Goal: Navigation & Orientation: Find specific page/section

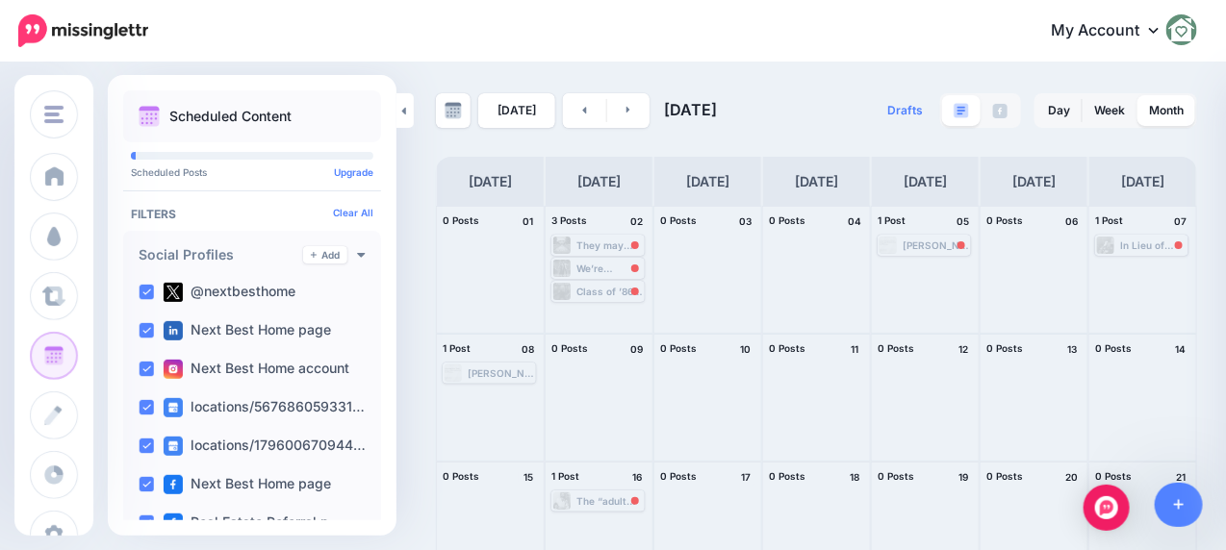
click at [1110, 24] on link "My Account" at bounding box center [1115, 31] width 166 height 47
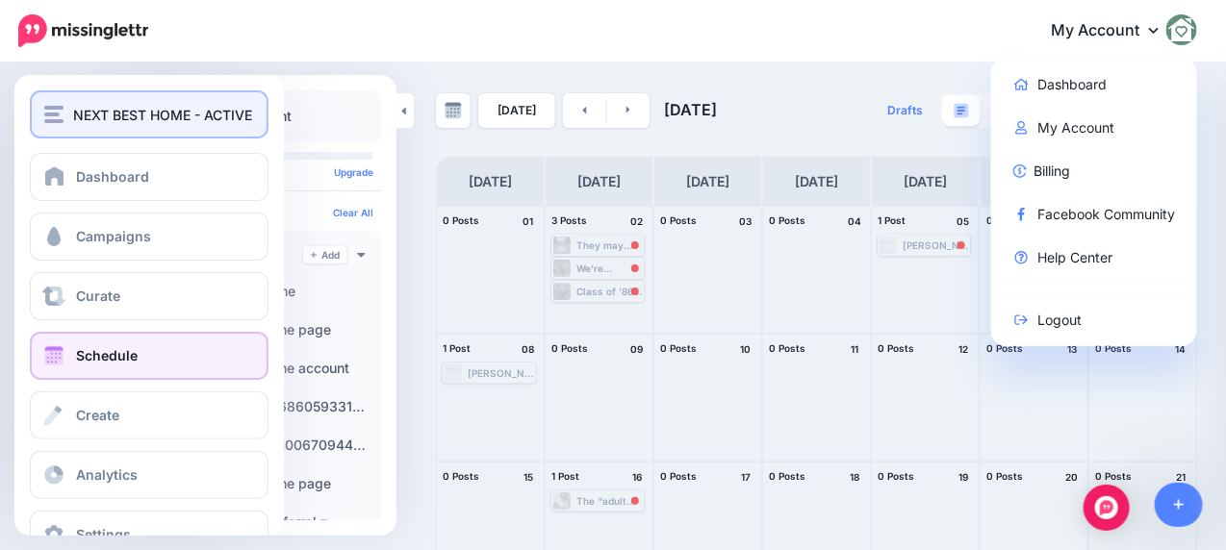
drag, startPoint x: 43, startPoint y: 111, endPoint x: 42, endPoint y: 125, distance: 14.5
click at [44, 112] on img "button" at bounding box center [53, 114] width 19 height 17
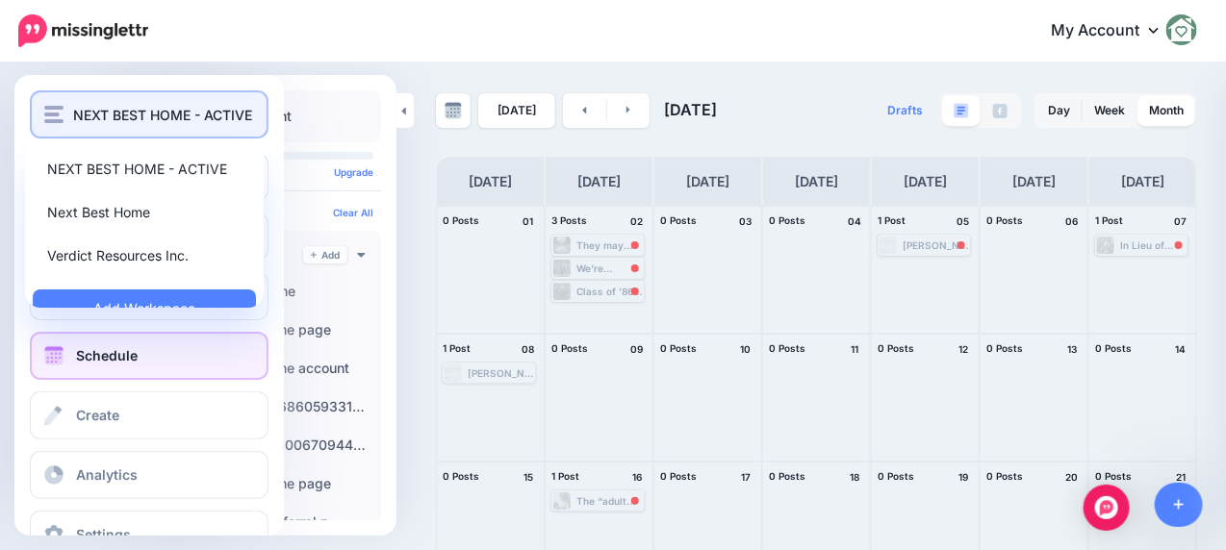
click at [51, 109] on img "button" at bounding box center [53, 114] width 19 height 17
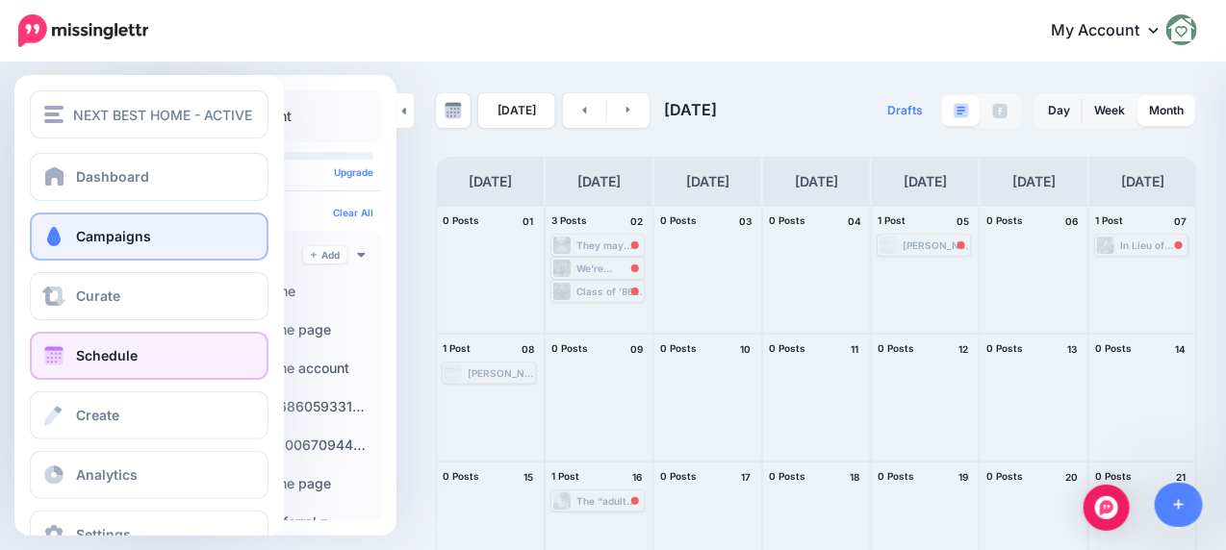
click at [72, 235] on link "Campaigns" at bounding box center [149, 237] width 239 height 48
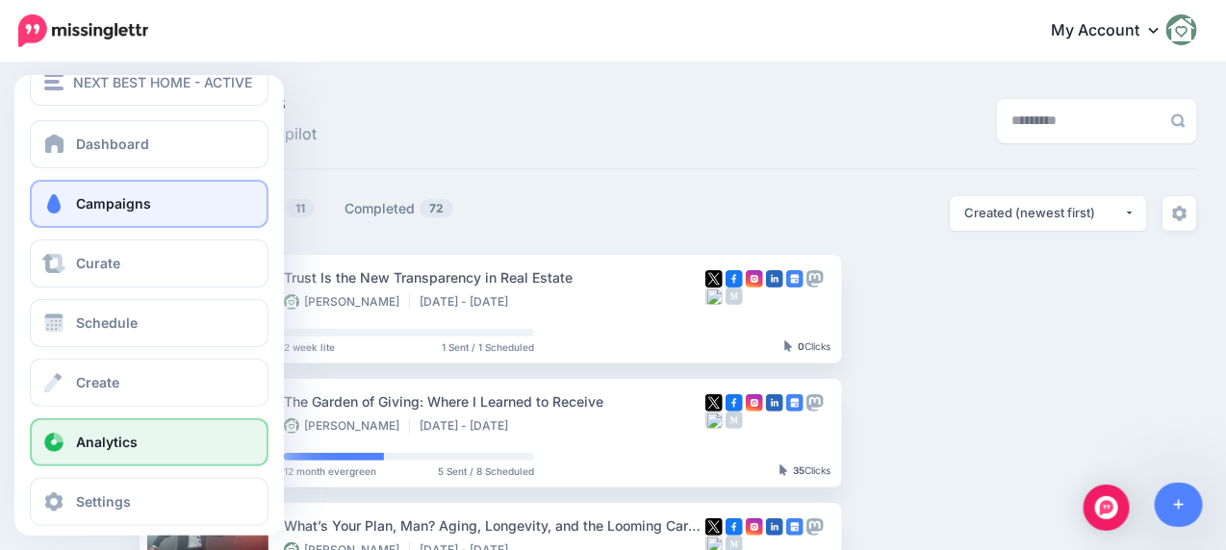
scroll to position [49, 0]
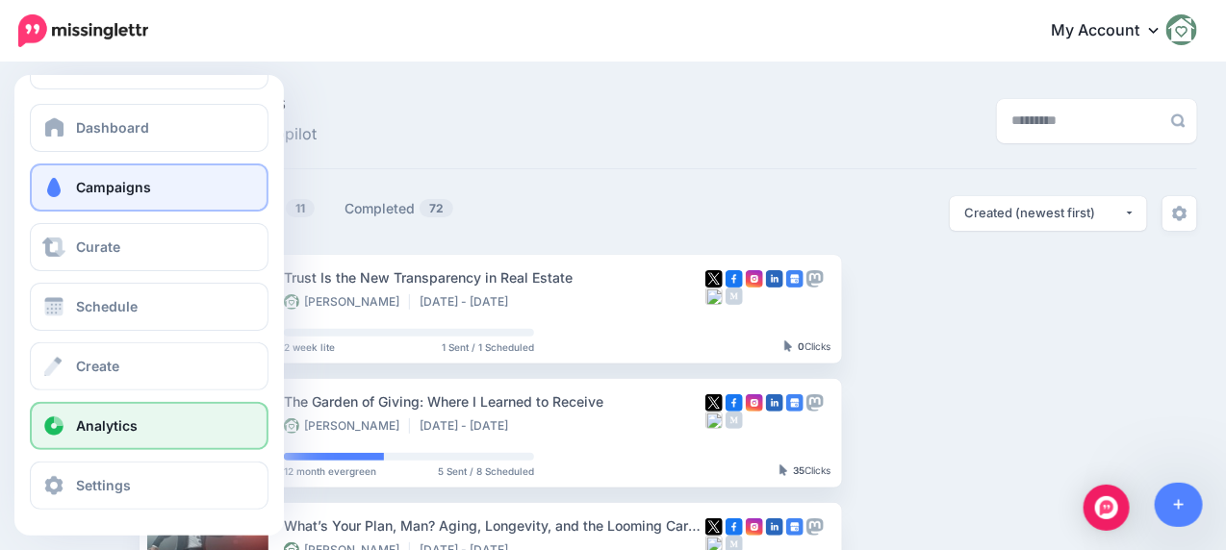
click at [95, 415] on link "Analytics" at bounding box center [149, 426] width 239 height 48
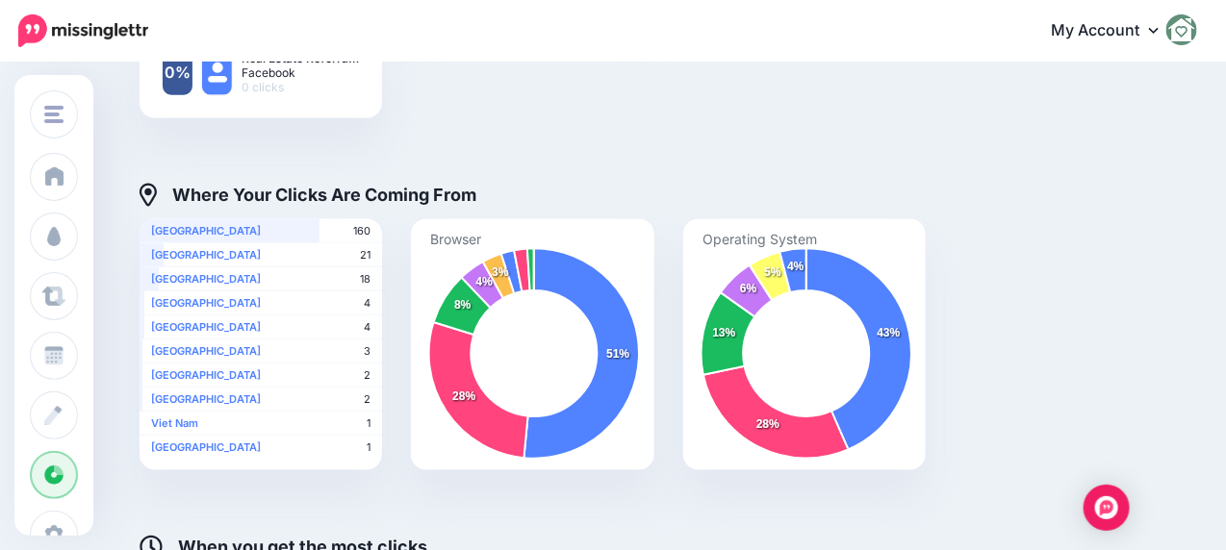
scroll to position [1164, 0]
